Goal: Transaction & Acquisition: Purchase product/service

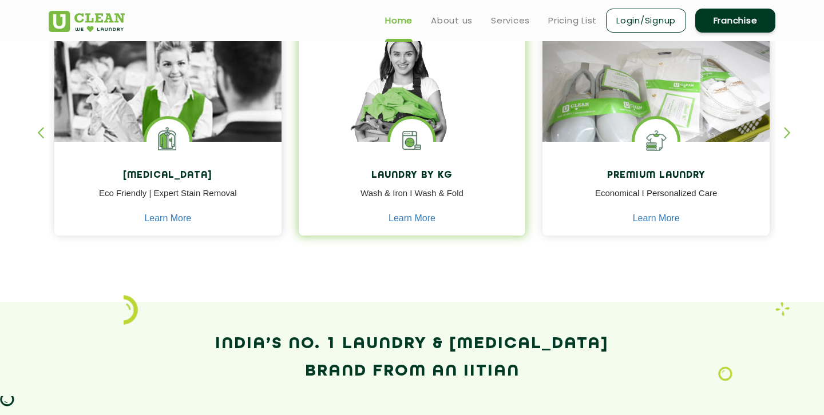
scroll to position [511, 0]
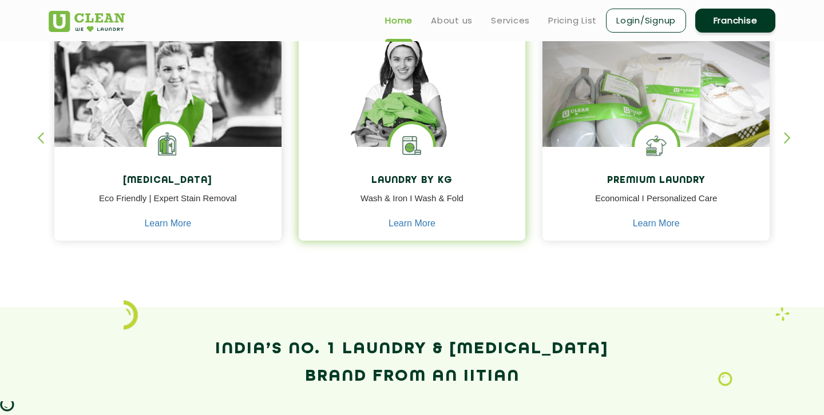
click at [404, 130] on img at bounding box center [411, 145] width 43 height 43
click at [408, 230] on div "Laundry by Kg Wash & Iron I Wash & Fold Learn More" at bounding box center [412, 195] width 227 height 97
click at [405, 221] on link "Learn More" at bounding box center [411, 224] width 47 height 10
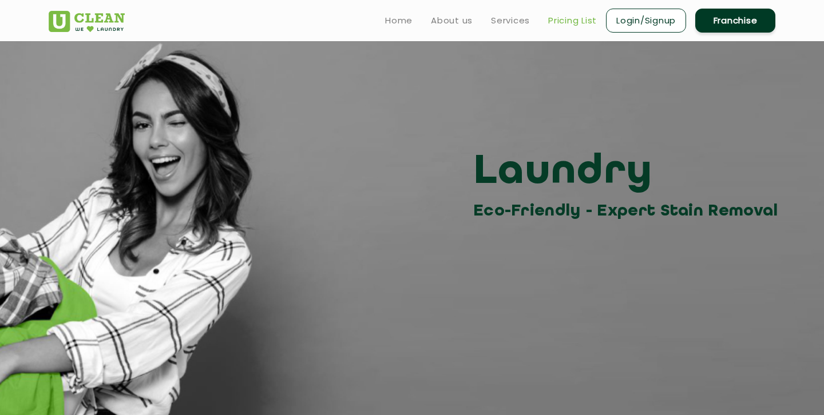
click at [566, 18] on link "Pricing List" at bounding box center [572, 21] width 49 height 14
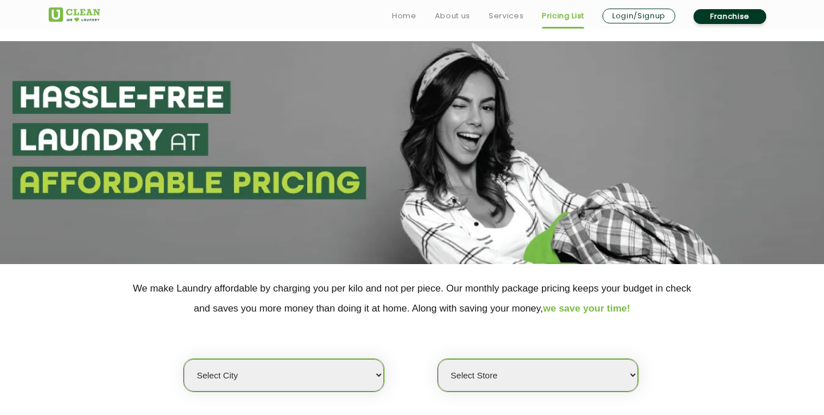
scroll to position [170, 0]
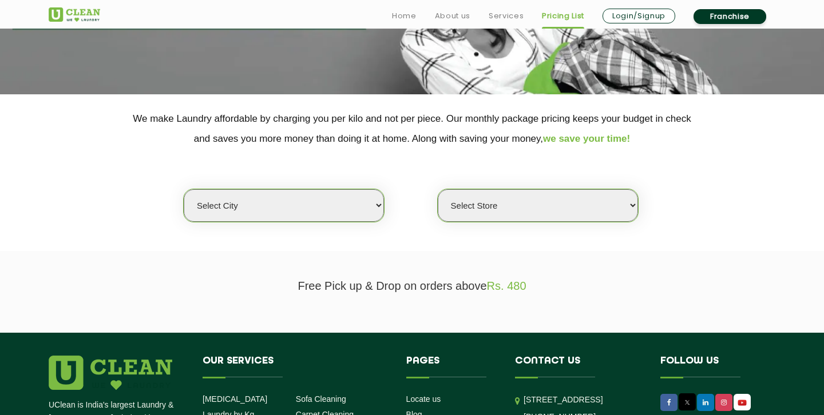
click at [335, 209] on select "Select city Aalo Agartala Agra Ahmedabad Akola Aligarh Alwar - UClean Select Am…" at bounding box center [284, 205] width 200 height 33
select select "6"
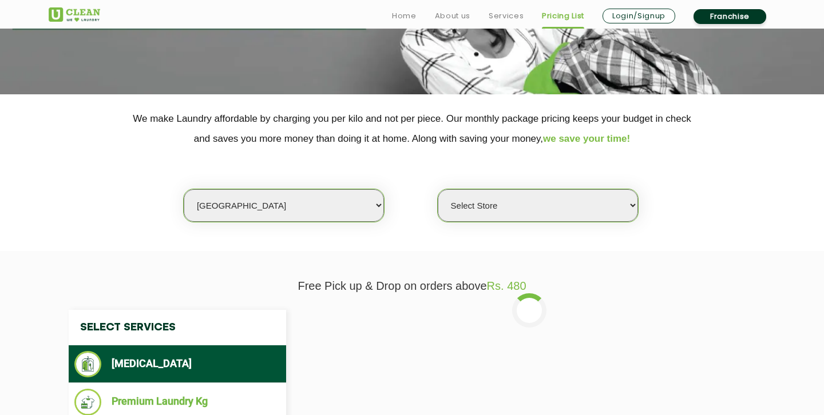
click at [522, 213] on select "Select Store UClean Bhartiya city UClean Hunasamaranahalli UClean KR Puram Beng…" at bounding box center [538, 205] width 200 height 33
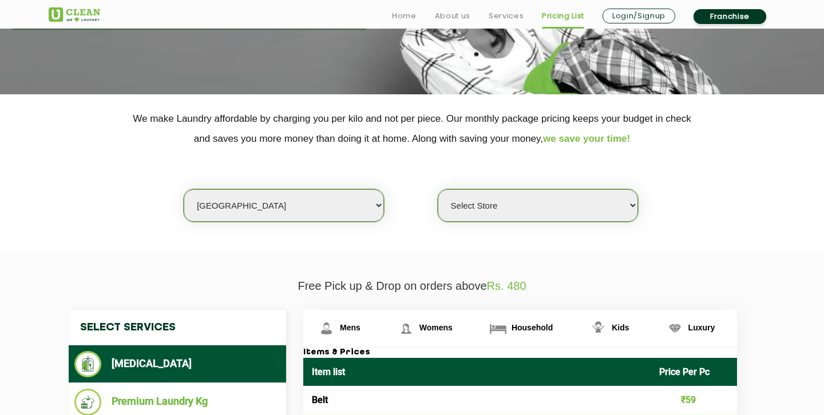
select select "413"
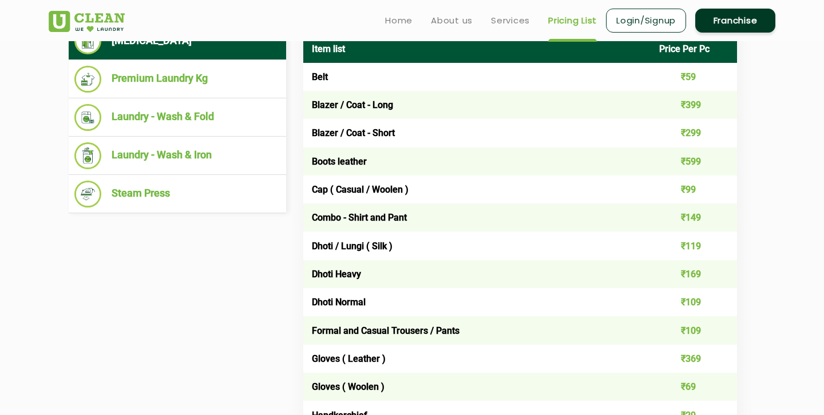
scroll to position [489, 0]
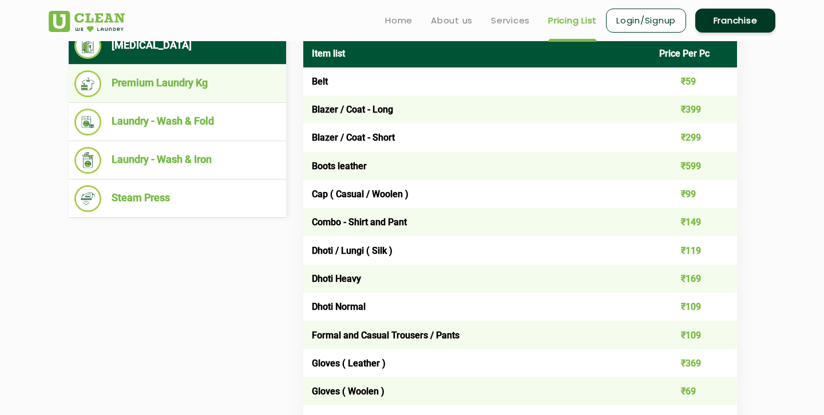
click at [154, 88] on li "Premium Laundry Kg" at bounding box center [177, 83] width 206 height 27
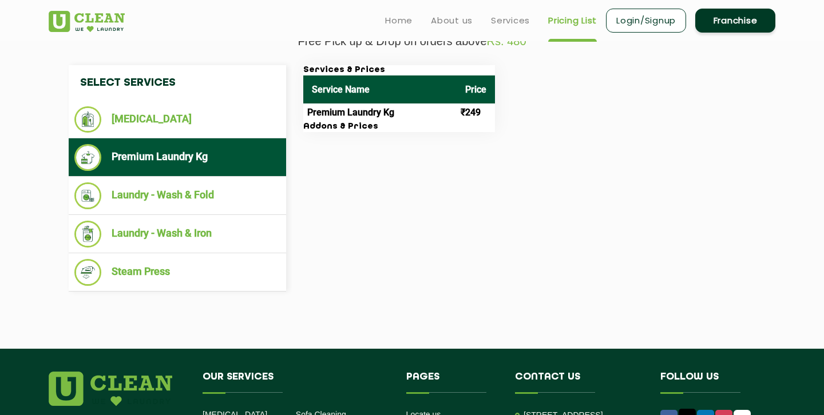
scroll to position [318, 0]
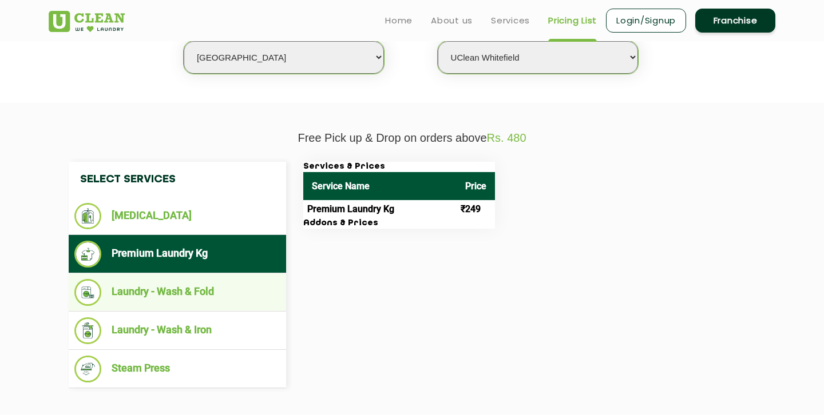
click at [168, 277] on ul "Laundry - Wash & Fold" at bounding box center [177, 292] width 217 height 38
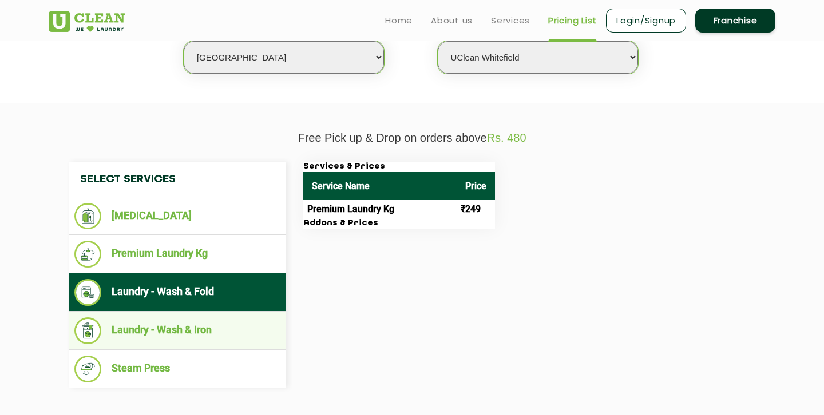
click at [167, 332] on li "Laundry - Wash & Iron" at bounding box center [177, 331] width 206 height 27
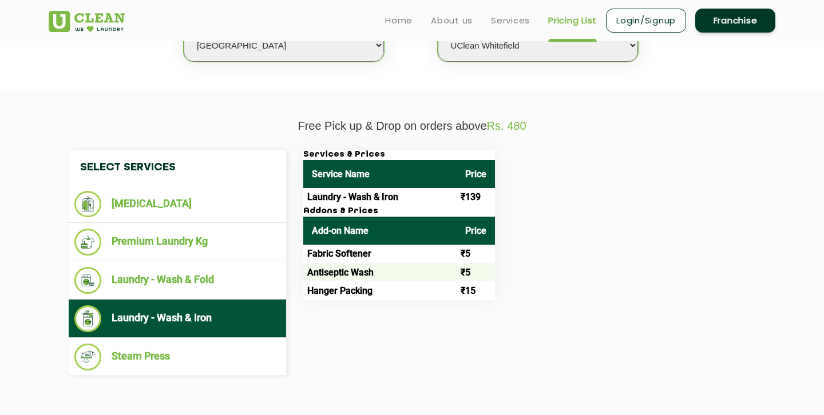
scroll to position [0, 0]
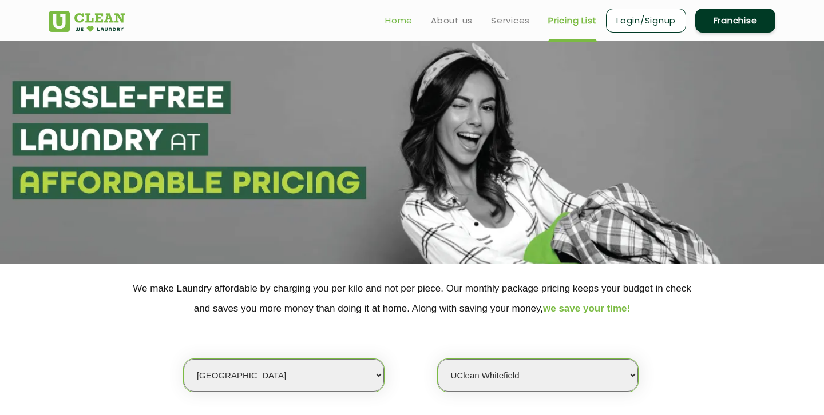
click at [392, 23] on link "Home" at bounding box center [398, 21] width 27 height 14
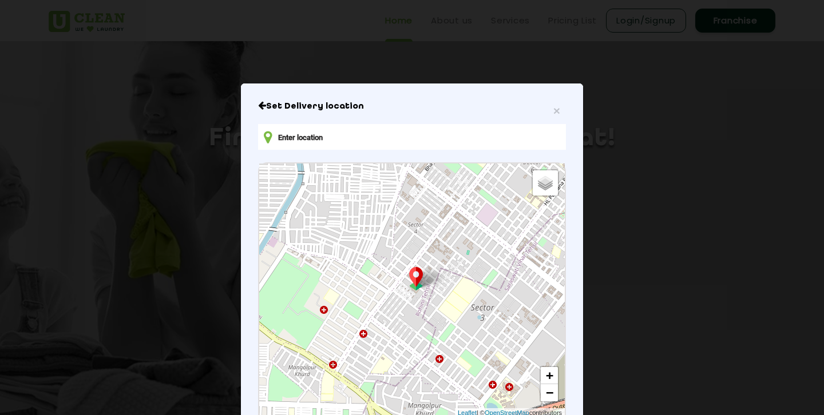
click at [328, 138] on input "text" at bounding box center [412, 137] width 308 height 26
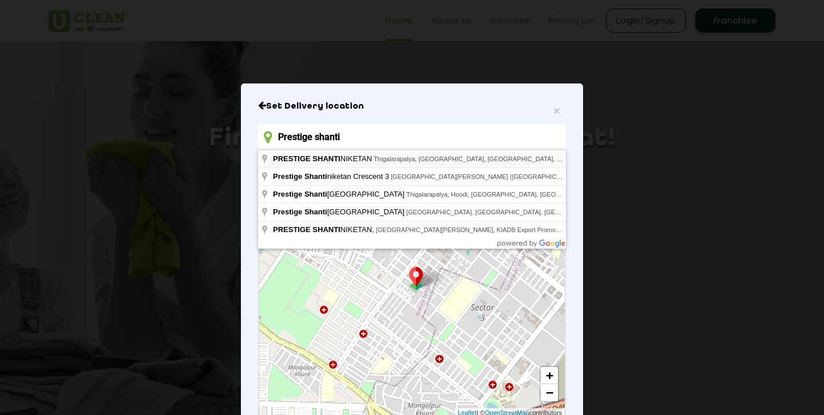
type input "PRESTIGE SHANTINIKETAN, Thigalarapalya, [GEOGRAPHIC_DATA], [GEOGRAPHIC_DATA], […"
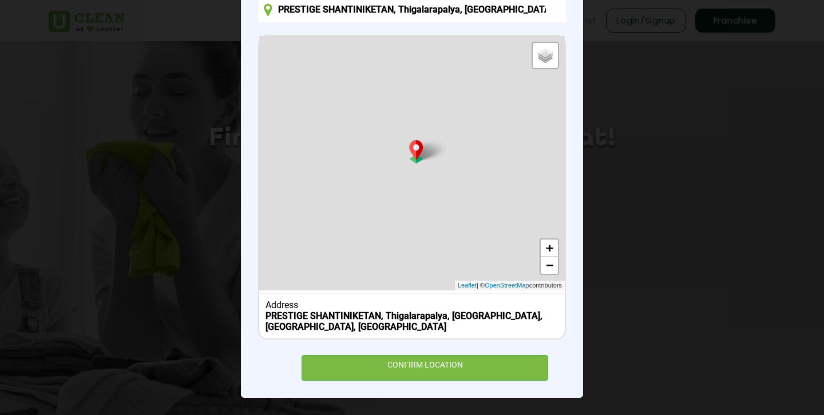
scroll to position [26, 0]
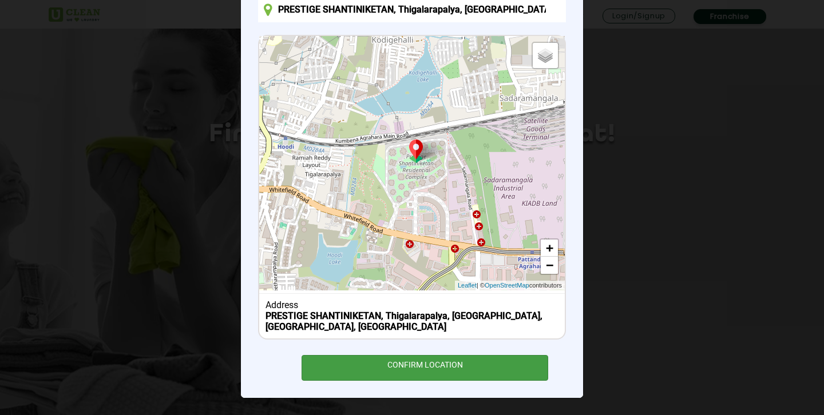
click at [436, 364] on div "CONFIRM LOCATION" at bounding box center [424, 368] width 247 height 26
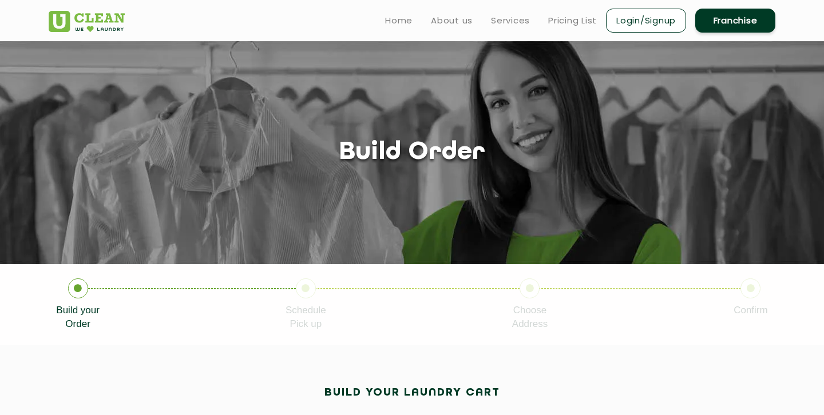
click at [657, 22] on link "Login/Signup" at bounding box center [646, 21] width 80 height 24
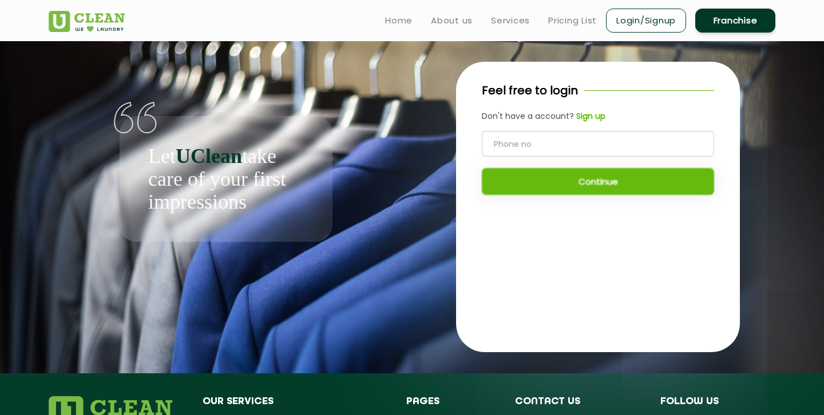
click at [537, 146] on input "tel" at bounding box center [598, 144] width 232 height 26
click at [591, 121] on b "Sign up" at bounding box center [590, 115] width 29 height 11
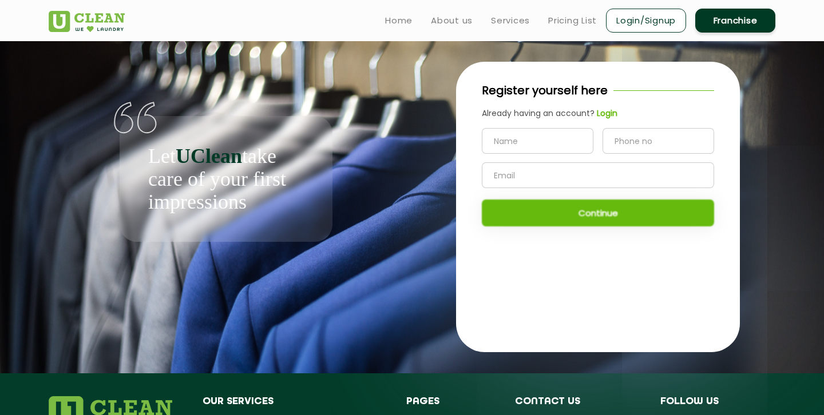
click at [539, 133] on input "text" at bounding box center [538, 141] width 112 height 26
type input "Anami"
type input "9899847161"
click at [503, 177] on input "text" at bounding box center [598, 175] width 232 height 26
type input "[PERSON_NAME][EMAIL_ADDRESS][DOMAIN_NAME]"
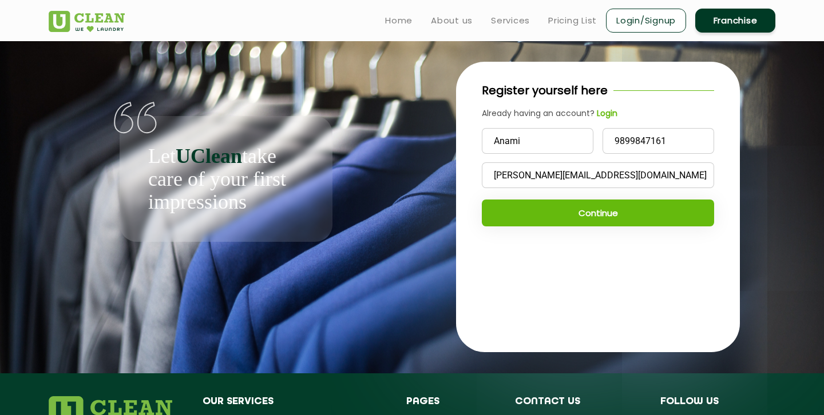
click at [544, 216] on button "Continue" at bounding box center [598, 213] width 232 height 27
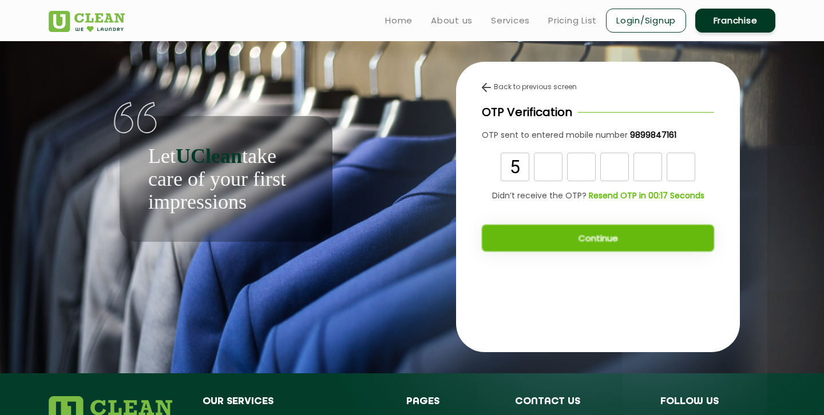
type input "5"
type input "7"
type input "8"
type input "2"
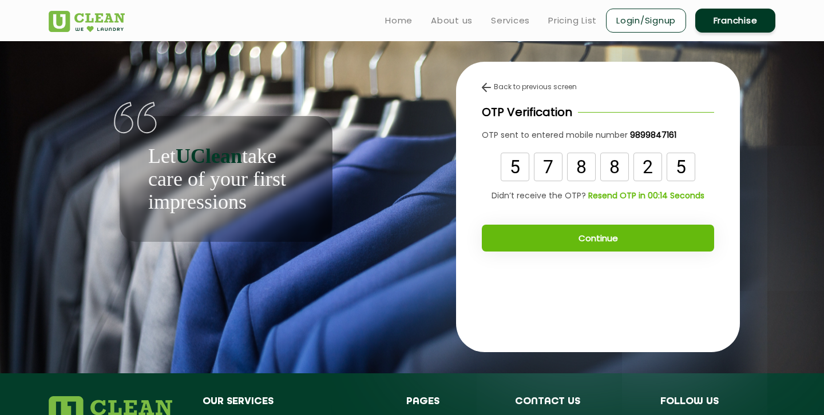
type input "5"
click at [608, 239] on button "Continue" at bounding box center [598, 238] width 232 height 27
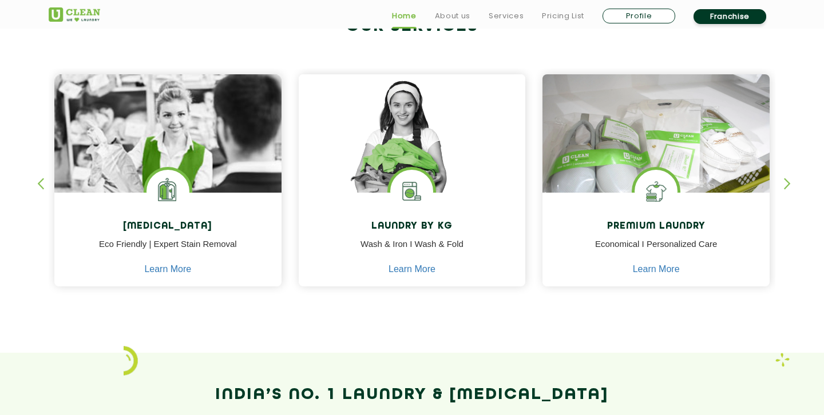
scroll to position [503, 0]
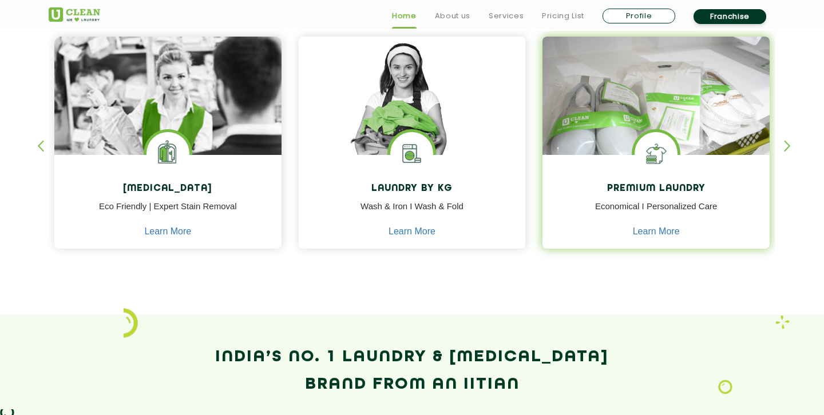
click at [609, 147] on img at bounding box center [655, 112] width 227 height 151
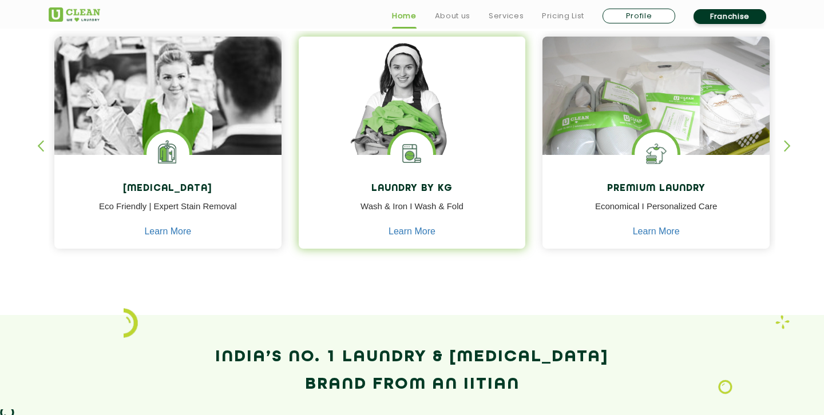
click at [343, 112] on img at bounding box center [412, 112] width 227 height 151
click at [419, 232] on link "Learn More" at bounding box center [411, 232] width 47 height 10
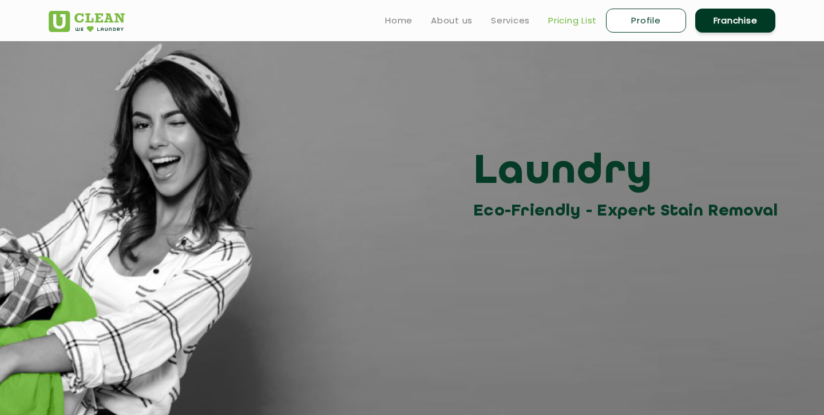
click at [560, 23] on link "Pricing List" at bounding box center [572, 21] width 49 height 14
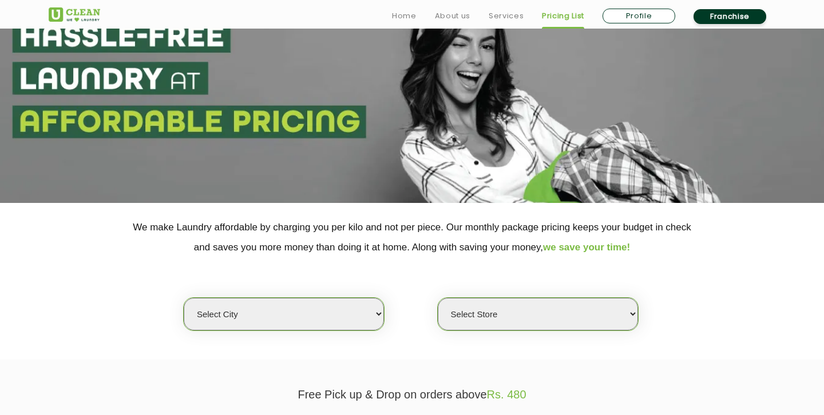
scroll to position [149, 0]
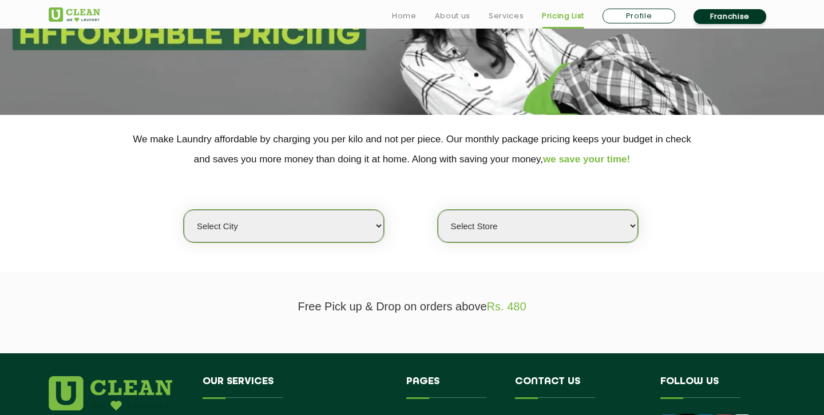
click at [319, 223] on select "Select city Aalo Agartala Agra Ahmedabad Akola Aligarh Alwar - UClean Select Am…" at bounding box center [284, 226] width 200 height 33
select select "6"
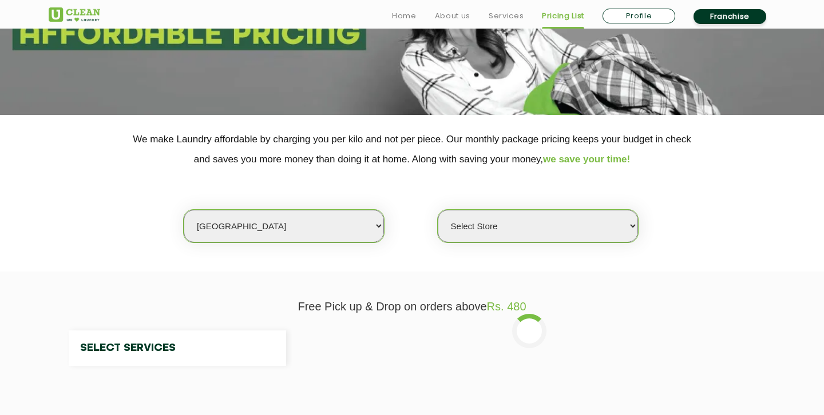
click at [563, 231] on select "Select Store" at bounding box center [538, 226] width 200 height 33
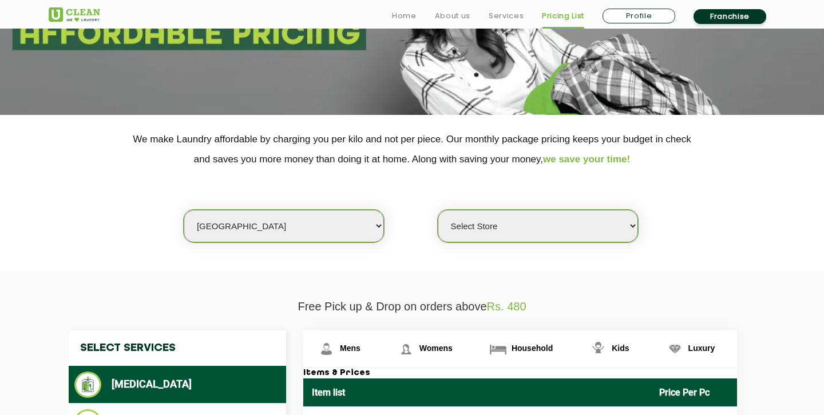
select select "413"
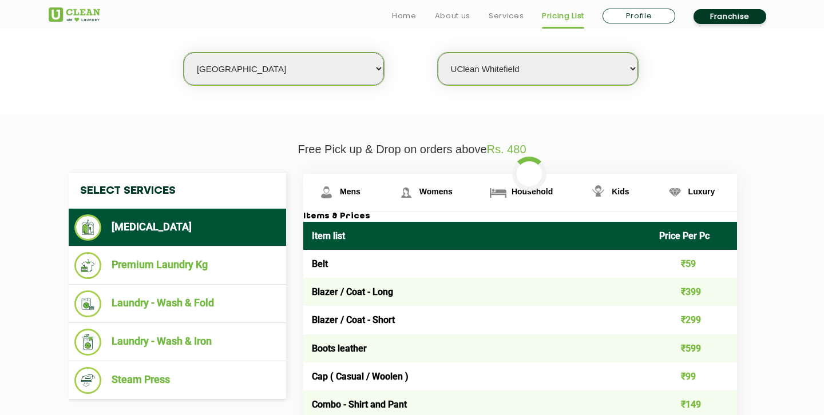
scroll to position [351, 0]
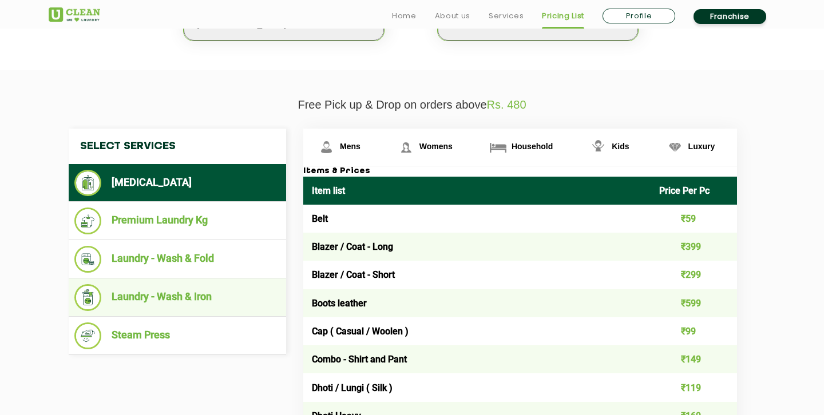
click at [189, 290] on li "Laundry - Wash & Iron" at bounding box center [177, 297] width 206 height 27
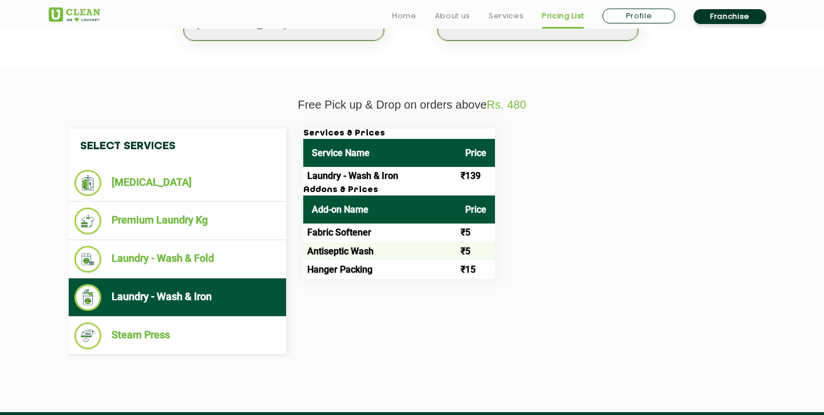
click at [371, 182] on td "Laundry - Wash & Iron" at bounding box center [379, 176] width 153 height 18
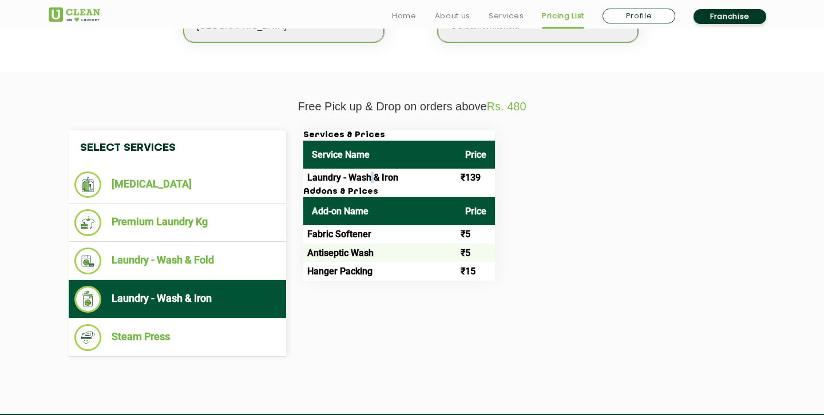
scroll to position [371, 0]
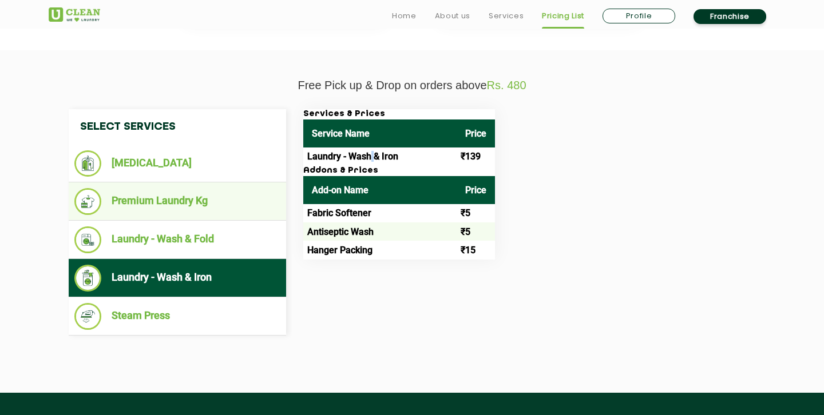
click at [180, 209] on li "Premium Laundry Kg" at bounding box center [177, 201] width 206 height 27
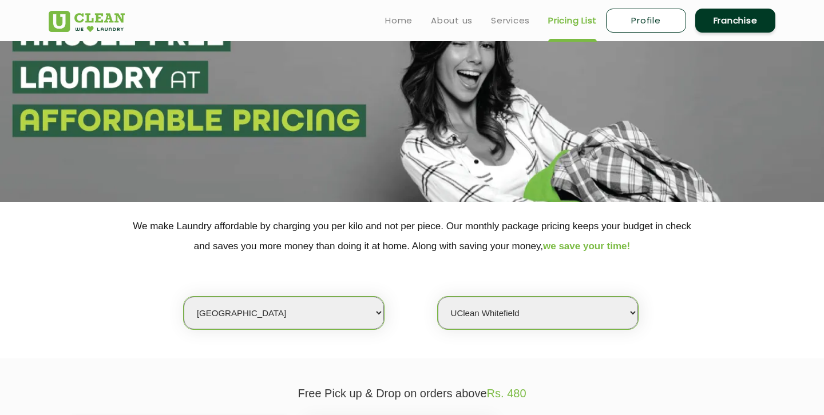
scroll to position [0, 0]
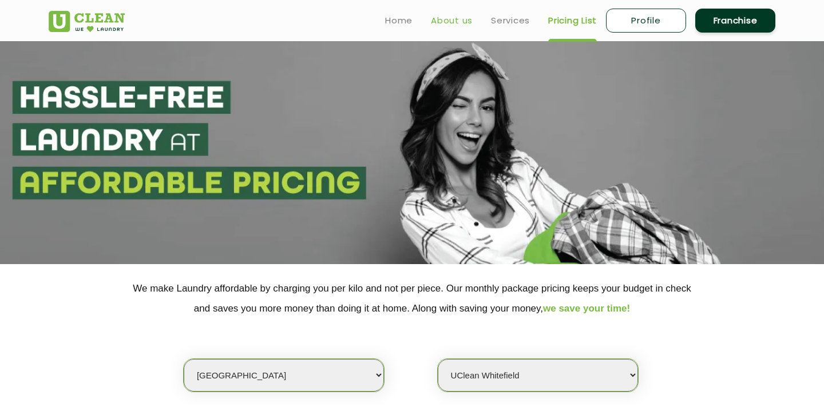
click at [465, 21] on link "About us" at bounding box center [452, 21] width 42 height 14
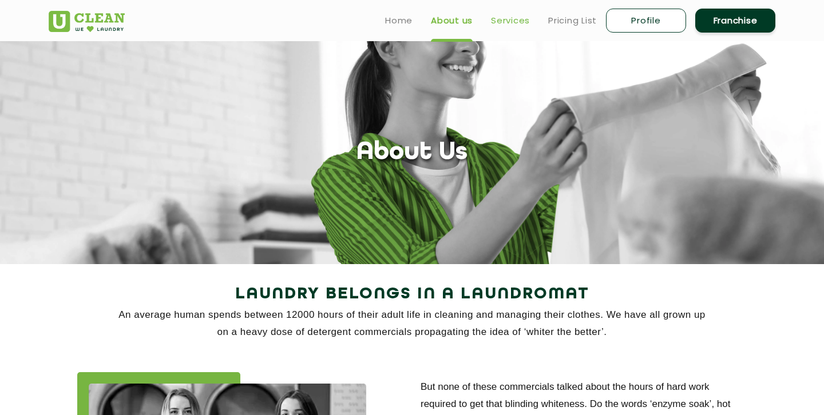
click at [517, 17] on link "Services" at bounding box center [510, 21] width 39 height 14
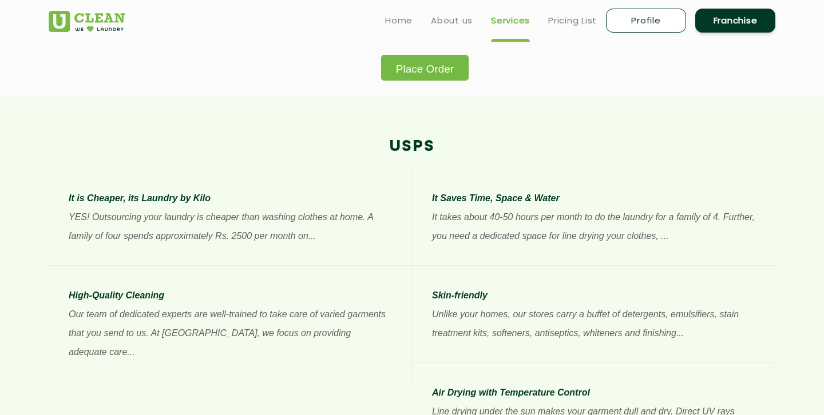
scroll to position [791, 0]
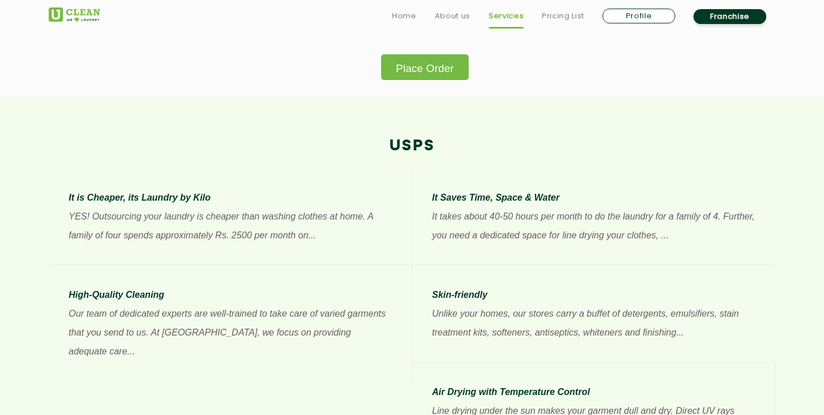
click at [403, 76] on button "Place Order" at bounding box center [425, 67] width 88 height 26
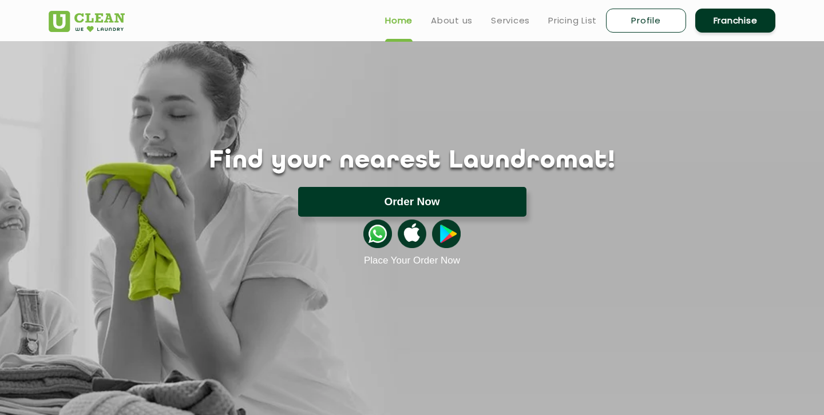
click at [400, 203] on button "Order Now" at bounding box center [412, 202] width 228 height 30
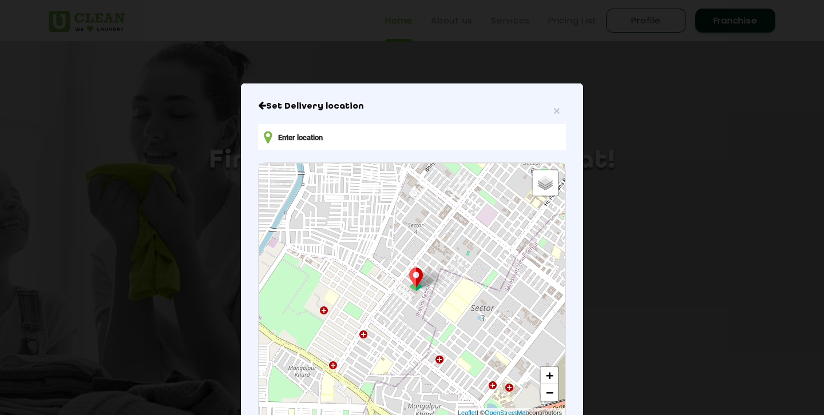
click at [329, 135] on input "text" at bounding box center [412, 137] width 308 height 26
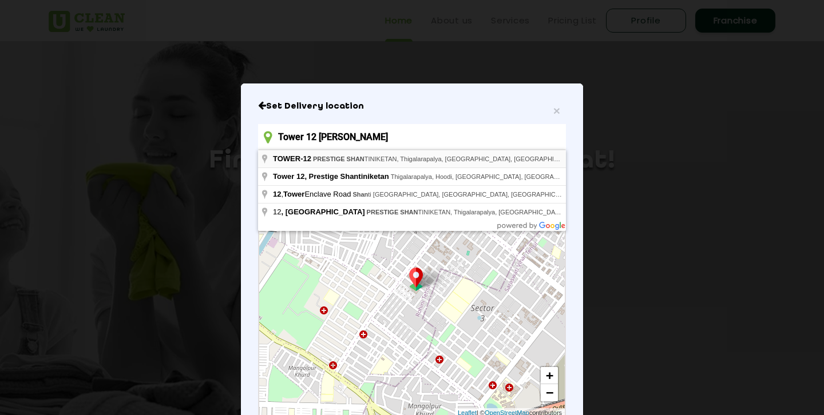
type input "TOWER-12, PRESTIGE SHANTINIKETAN, Thigalarapalya, Krishnarajapuram, Bengaluru, …"
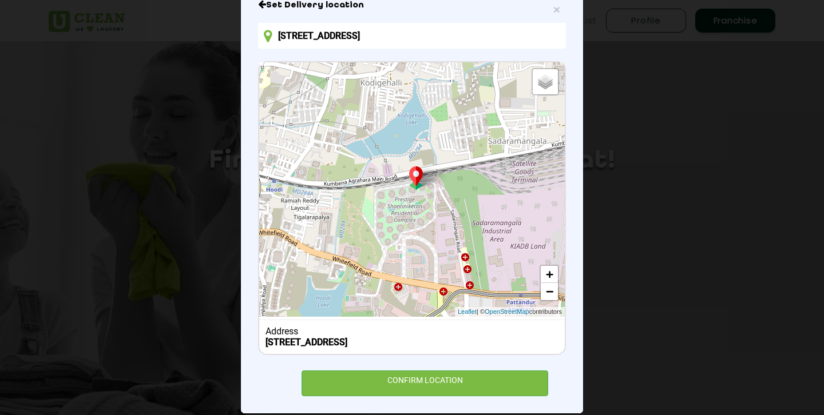
scroll to position [128, 0]
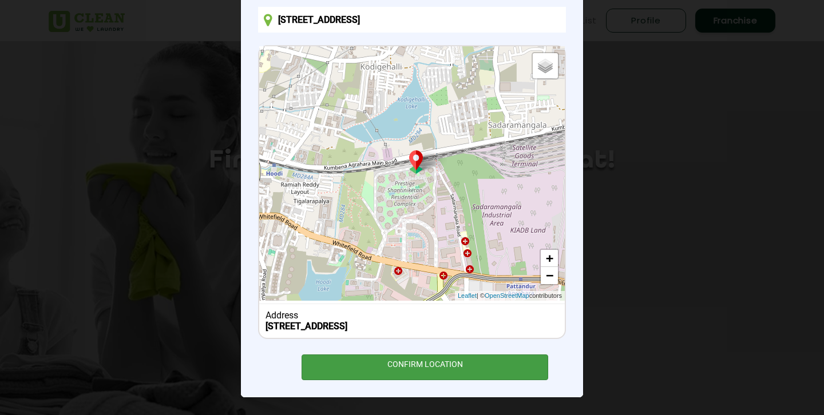
click at [417, 365] on div "CONFIRM LOCATION" at bounding box center [424, 368] width 247 height 26
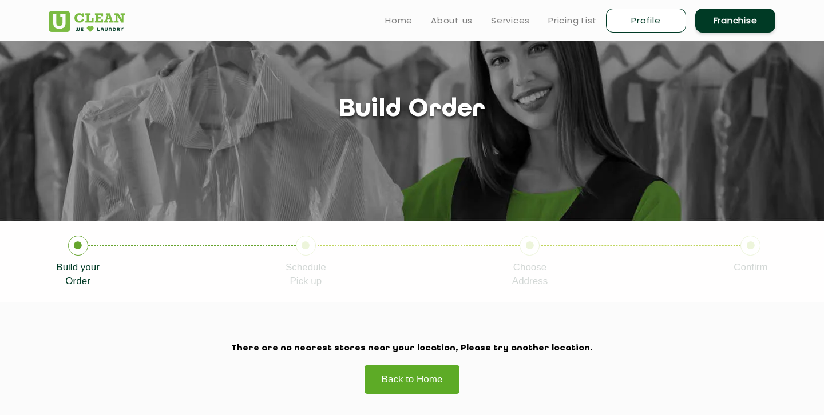
scroll to position [39, 0]
